Goal: Information Seeking & Learning: Learn about a topic

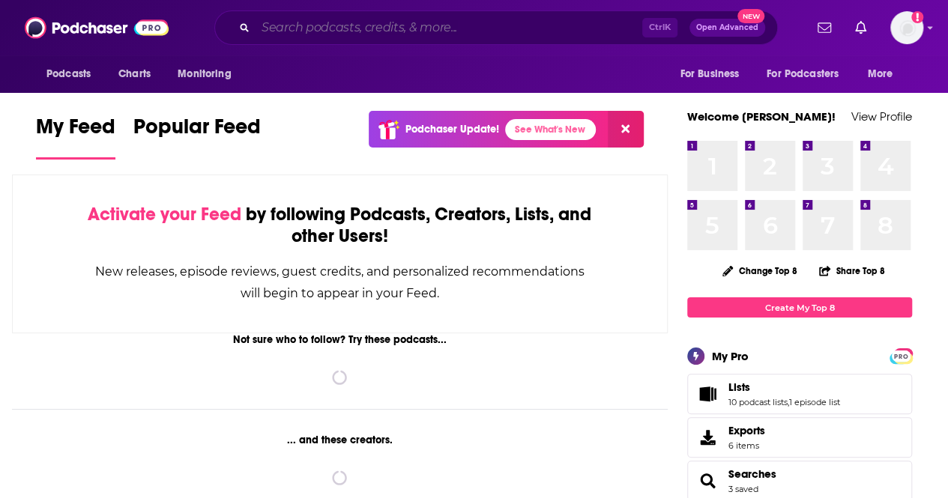
click at [335, 34] on input "Search podcasts, credits, & more..." at bounding box center [448, 28] width 387 height 24
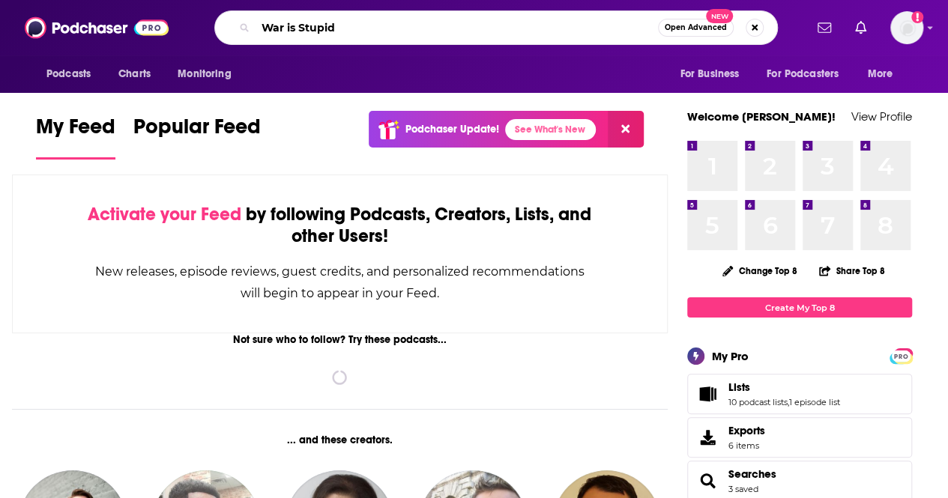
type input "War is Stupid"
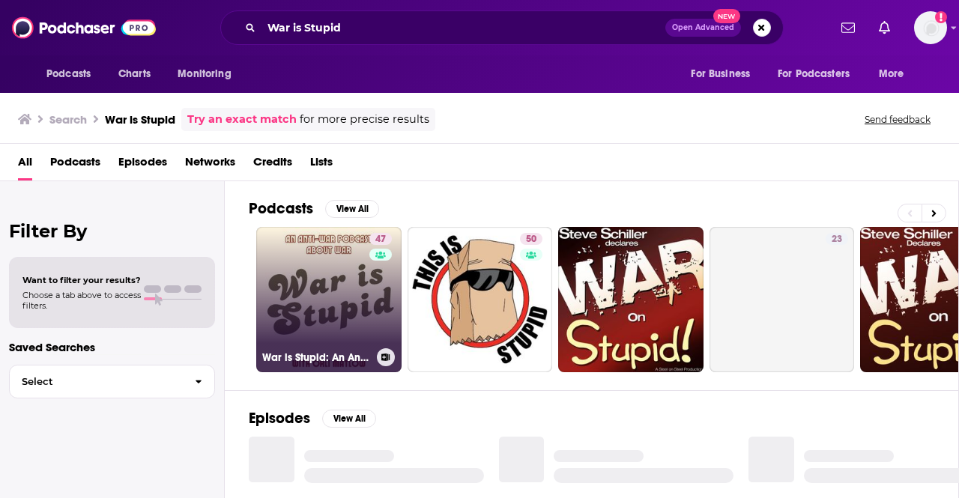
click at [306, 284] on link "47 War is Stupid: An Anti-War Podcast About War" at bounding box center [328, 299] width 145 height 145
